Goal: Task Accomplishment & Management: Complete application form

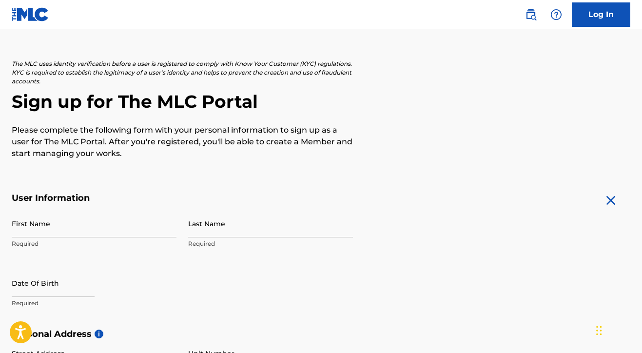
scroll to position [42, 0]
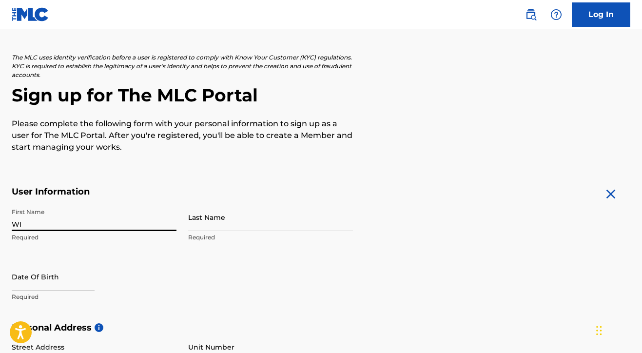
type input "W"
type input "[PERSON_NAME]"
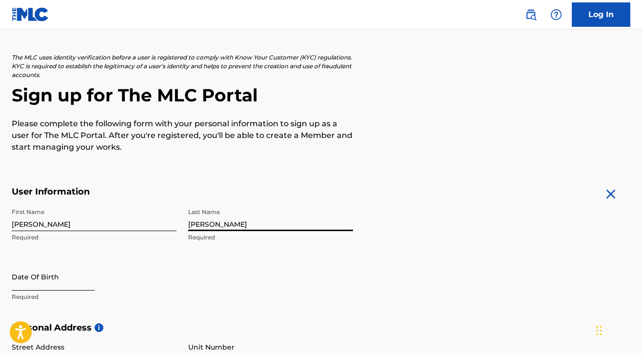
type input "[PERSON_NAME]"
select select "8"
select select "2025"
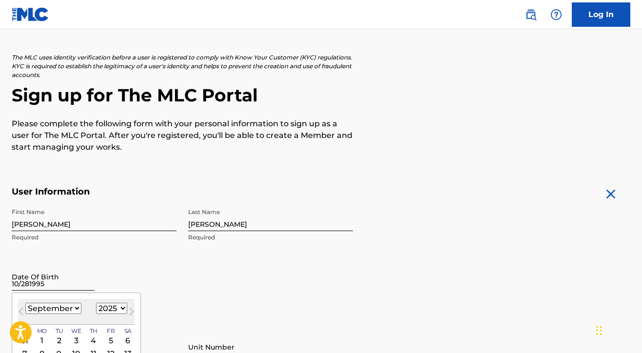
type input "[DATE]"
click at [497, 144] on div "The MLC uses identity verification before a user is registered to comply with K…" at bounding box center [321, 103] width 619 height 100
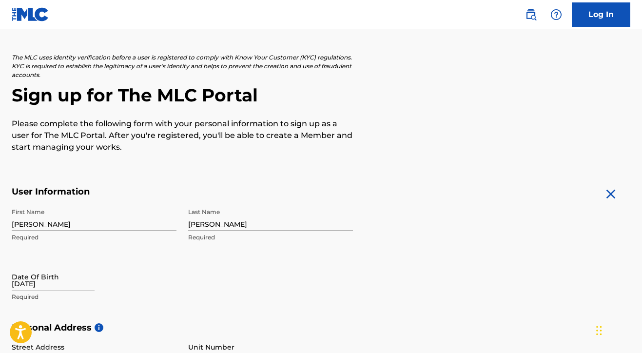
drag, startPoint x: 642, startPoint y: 162, endPoint x: 643, endPoint y: 170, distance: 8.4
click at [642, 170] on html "Accessibility Screen-Reader Guide, Feedback, and Issue Reporting | New window C…" at bounding box center [321, 134] width 642 height 353
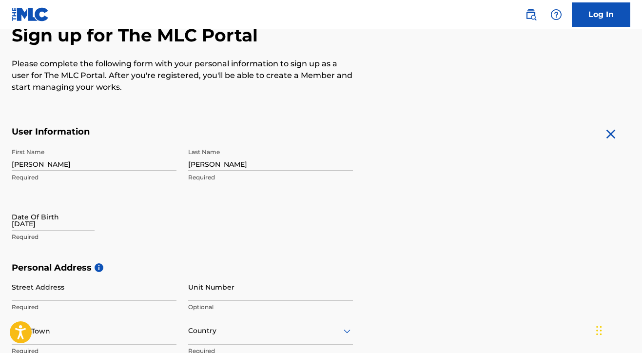
scroll to position [138, 0]
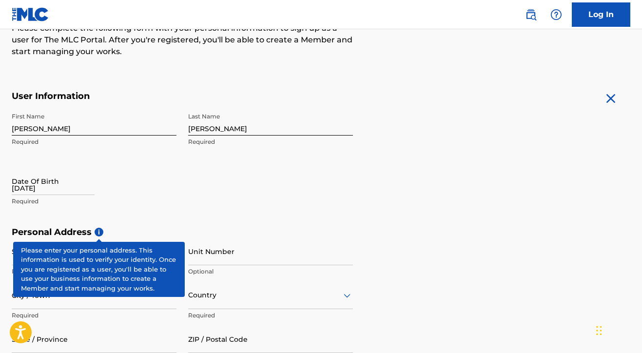
click at [78, 202] on p "Required" at bounding box center [94, 201] width 165 height 9
click at [62, 197] on p "Required" at bounding box center [94, 201] width 165 height 9
click at [28, 195] on div "[DATE]" at bounding box center [53, 182] width 83 height 30
select select "8"
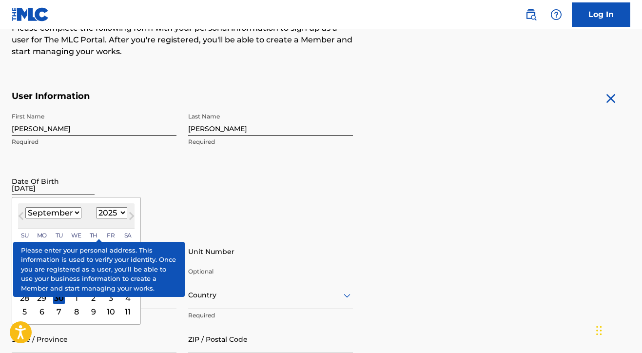
click at [29, 191] on input "[DATE]" at bounding box center [53, 181] width 83 height 28
select select "1995"
select select "9"
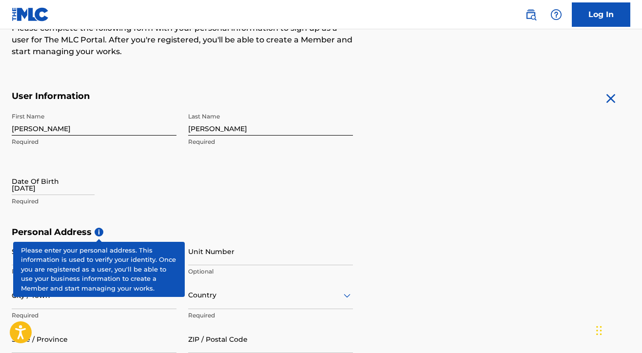
click at [57, 195] on div "[DATE]" at bounding box center [53, 182] width 83 height 30
click at [52, 186] on input "[DATE]" at bounding box center [53, 181] width 83 height 28
select select "8"
select select "2025"
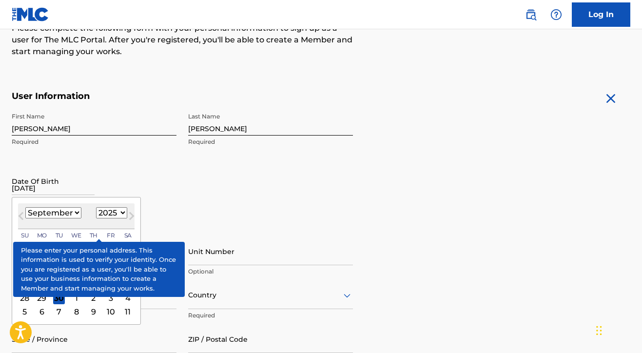
click at [97, 235] on div "[DATE] Su [DATE] Mo [DATE] Tu [DATE] We [DATE] Th [DATE] Fr [DATE] Sa" at bounding box center [76, 235] width 117 height 13
click at [107, 234] on span "Fr" at bounding box center [111, 235] width 8 height 9
click at [80, 234] on div "[DATE] Su [DATE] Mo [DATE] Tu [DATE] We [DATE] Th [DATE] Fr [DATE] Sa" at bounding box center [76, 235] width 117 height 13
select select "9"
select select "1995"
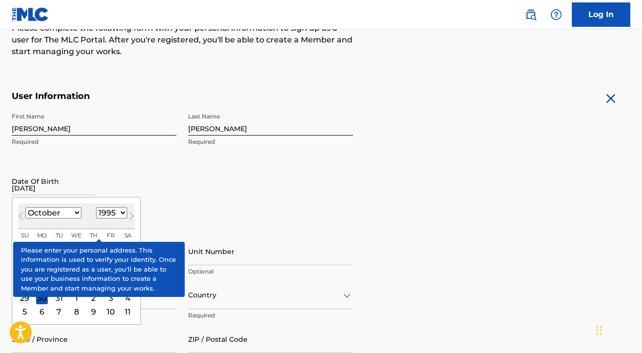
click at [25, 297] on div "29" at bounding box center [25, 299] width 12 height 12
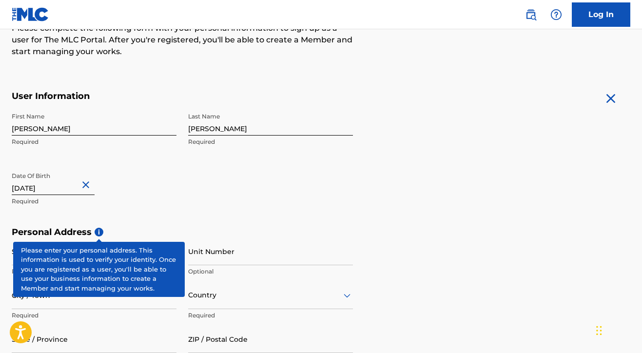
click at [51, 185] on input "[DATE]" at bounding box center [53, 181] width 83 height 28
select select "9"
select select "1995"
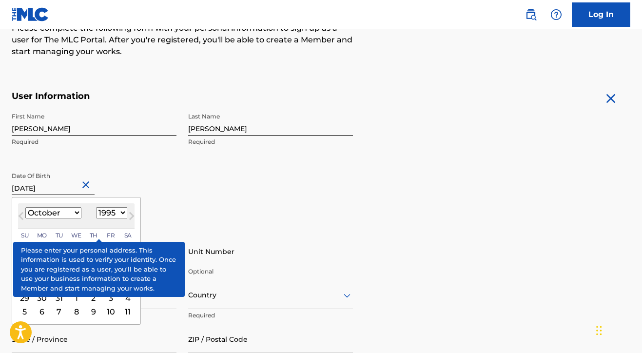
type input "[DATE]"
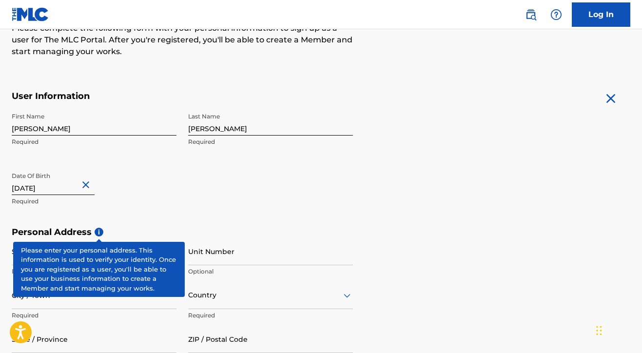
click at [138, 204] on p "Required" at bounding box center [94, 201] width 165 height 9
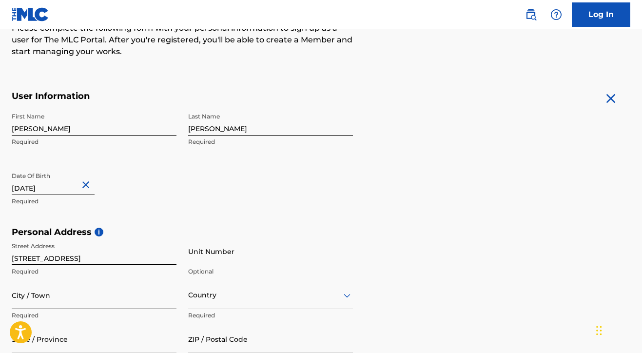
type input "[STREET_ADDRESS]"
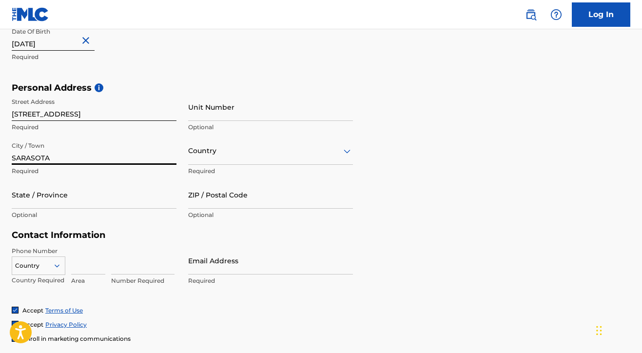
scroll to position [283, 0]
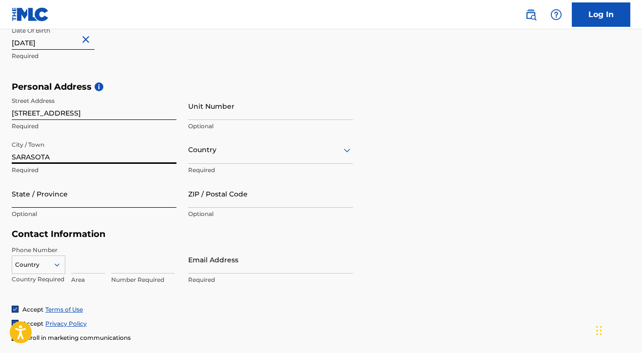
type input "SARASOTA"
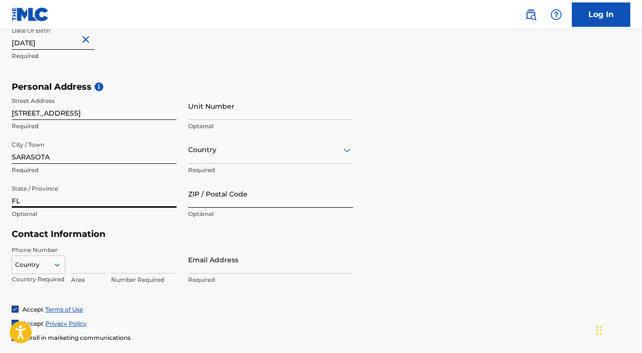
type input "FL"
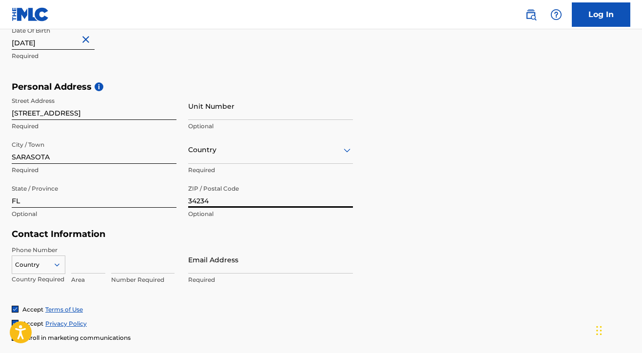
type input "34234"
click at [60, 263] on div "Country" at bounding box center [39, 263] width 54 height 15
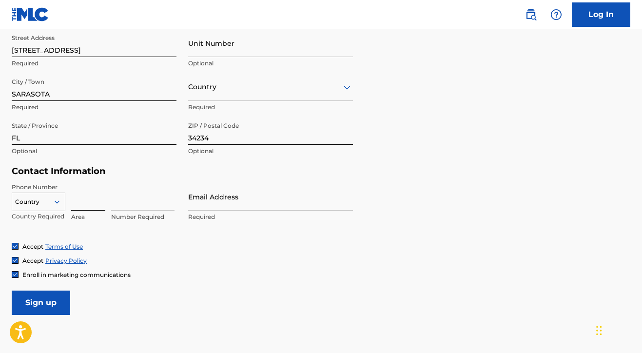
click at [94, 200] on input at bounding box center [88, 197] width 34 height 28
type input "941"
type input "7576362"
type input "R"
type input "[EMAIL_ADDRESS][DOMAIN_NAME]"
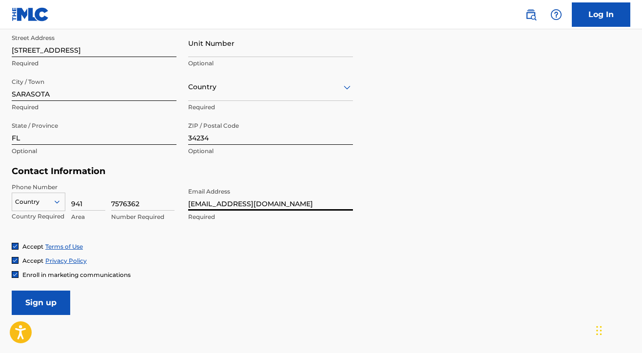
click at [452, 242] on div "Accept Terms of Use" at bounding box center [321, 246] width 619 height 8
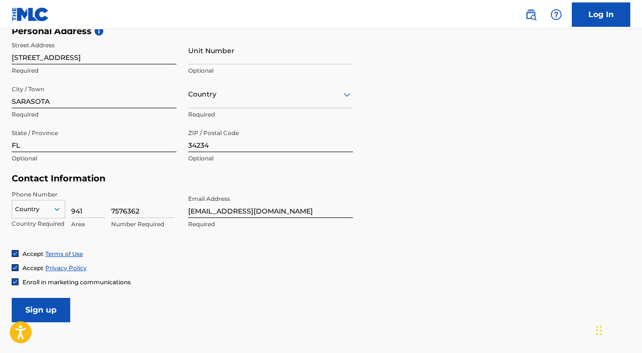
scroll to position [337, 0]
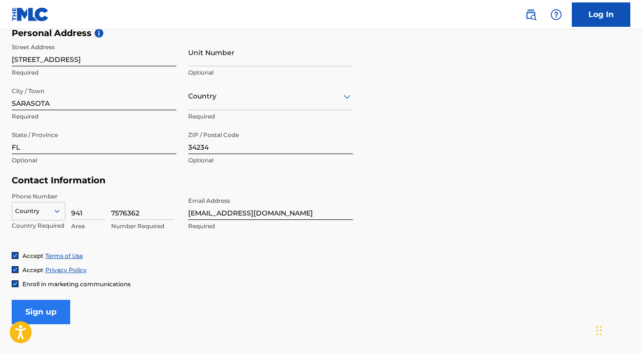
click at [59, 313] on input "Sign up" at bounding box center [41, 312] width 59 height 24
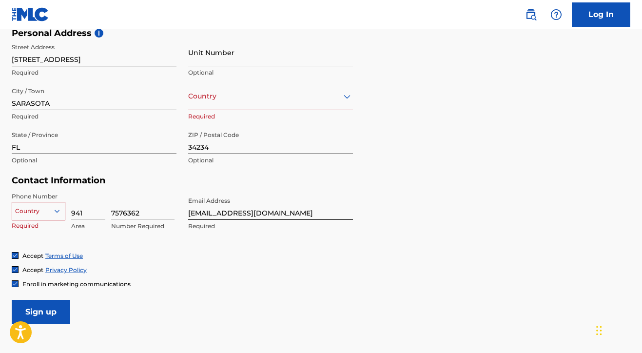
click at [236, 107] on div "Country" at bounding box center [270, 96] width 165 height 28
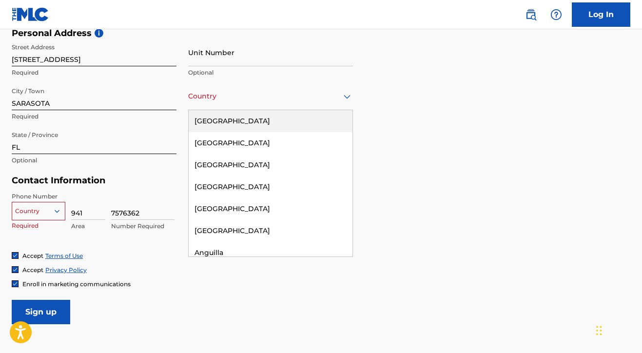
click at [237, 120] on div "[GEOGRAPHIC_DATA]" at bounding box center [271, 121] width 164 height 22
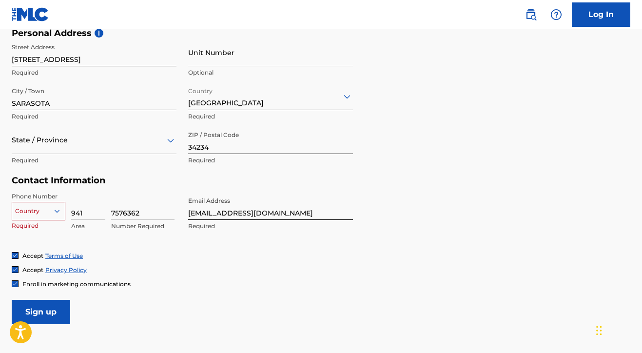
click at [55, 212] on div "Country" at bounding box center [39, 209] width 54 height 15
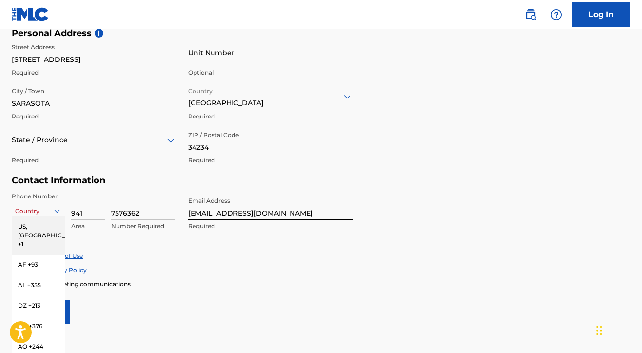
scroll to position [346, 0]
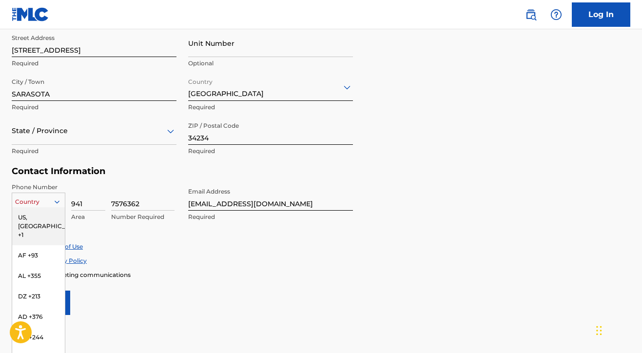
click at [55, 212] on div "US, [GEOGRAPHIC_DATA] +1" at bounding box center [38, 226] width 53 height 38
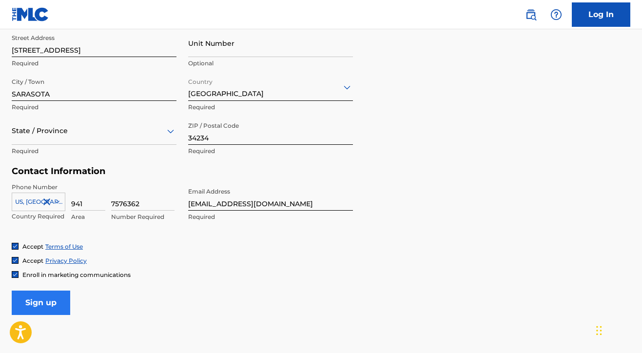
click at [46, 291] on input "Sign up" at bounding box center [41, 303] width 59 height 24
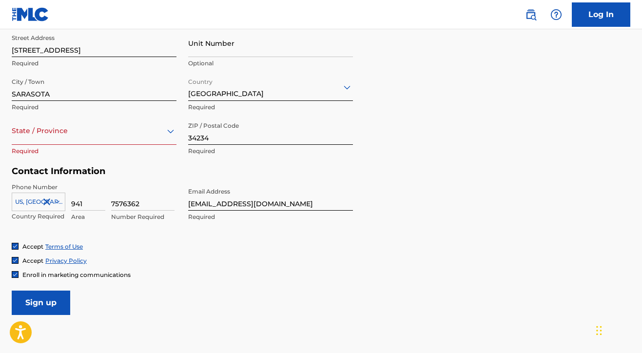
click at [73, 132] on div at bounding box center [94, 131] width 165 height 12
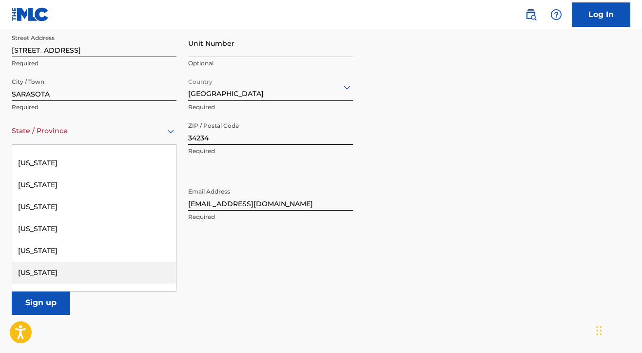
scroll to position [124, 0]
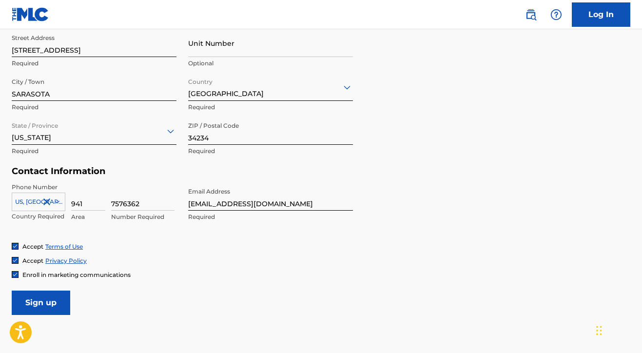
click at [186, 257] on div "Accept Privacy Policy" at bounding box center [321, 261] width 619 height 8
click at [62, 298] on input "Sign up" at bounding box center [41, 303] width 59 height 24
